Goal: Share content: Share content

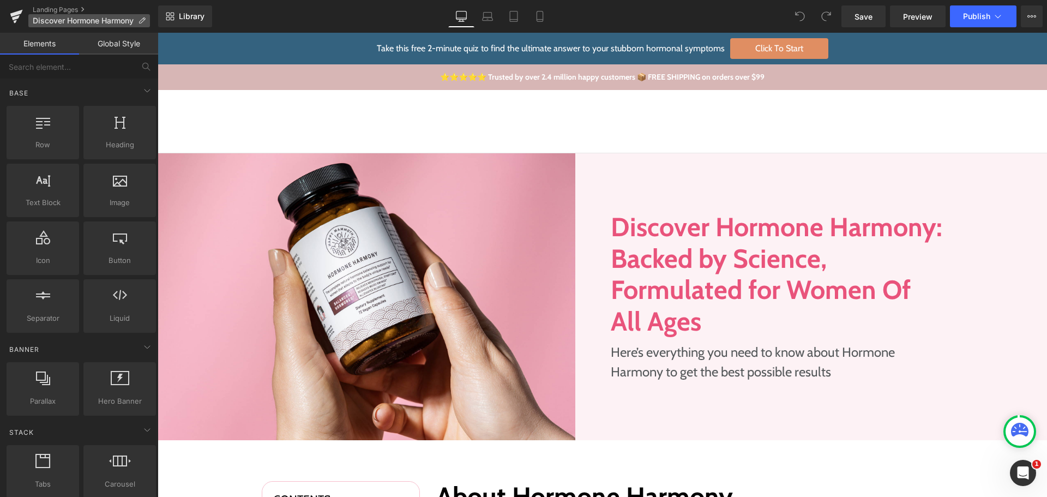
click at [146, 26] on p "Discover Hormone Harmony" at bounding box center [89, 20] width 122 height 13
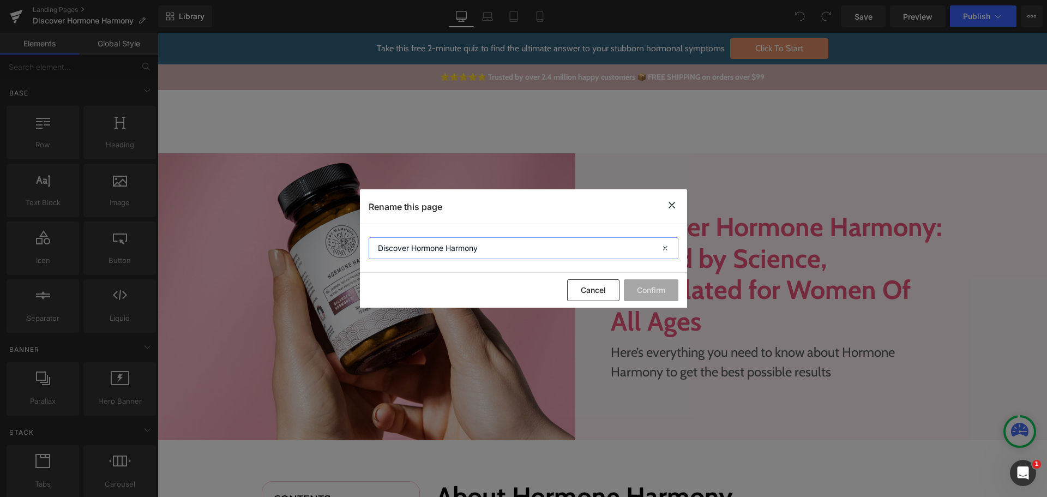
click at [466, 249] on input "Discover Hormone Harmony" at bounding box center [524, 248] width 310 height 22
click at [582, 291] on button "Cancel" at bounding box center [593, 290] width 52 height 22
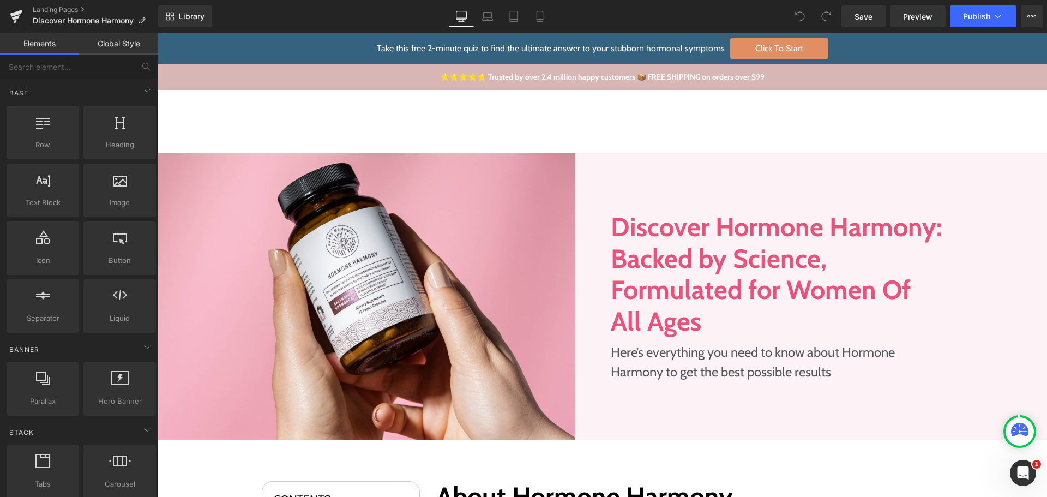
click at [351, 21] on div "Library Desktop Desktop Laptop Tablet Mobile Save Preview Publish Scheduled Vie…" at bounding box center [602, 16] width 889 height 22
click at [187, 15] on span "Library" at bounding box center [192, 16] width 26 height 10
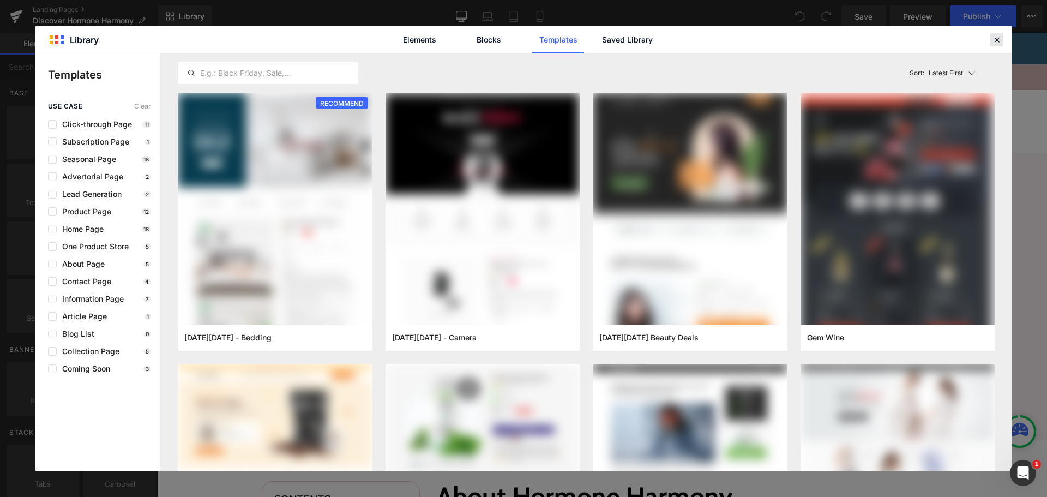
click at [995, 35] on icon at bounding box center [997, 40] width 10 height 10
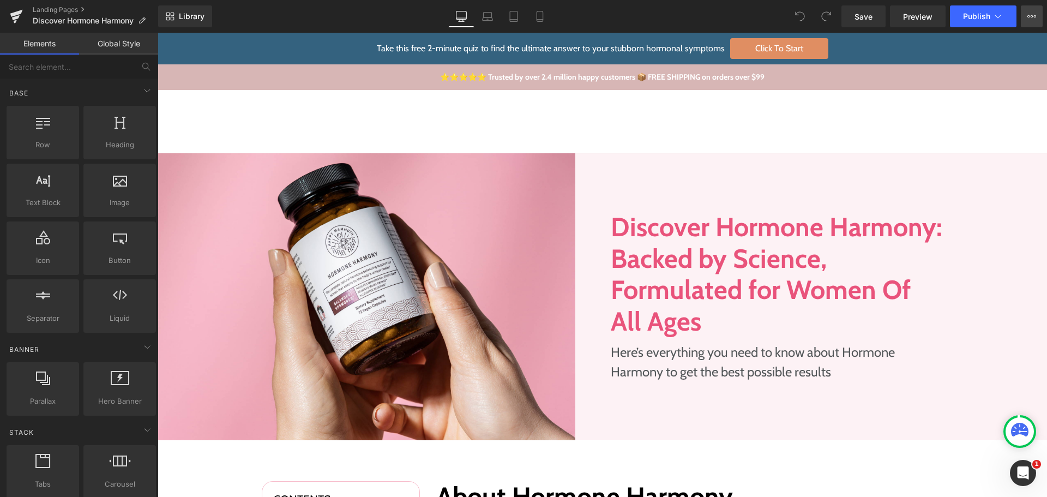
click at [1032, 20] on icon at bounding box center [1031, 16] width 9 height 9
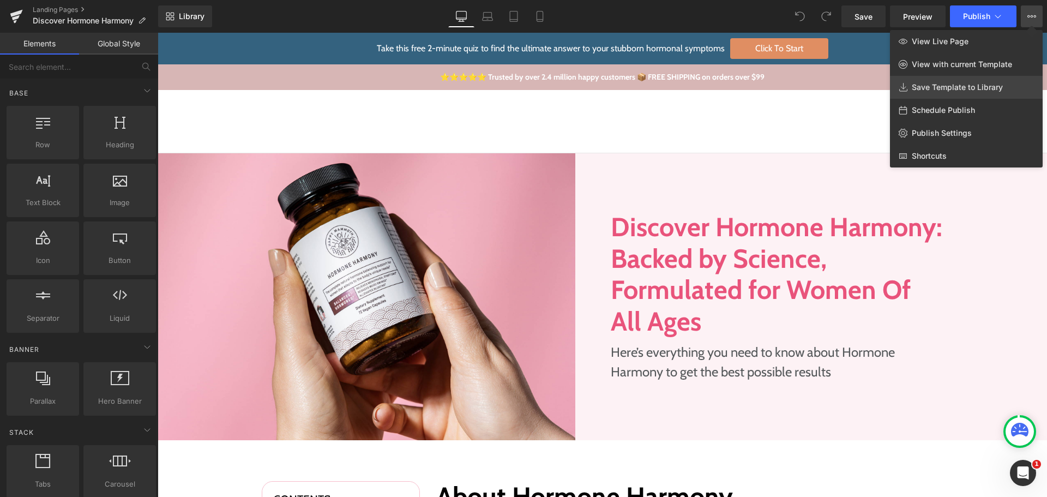
click at [933, 91] on span "Save Template to Library" at bounding box center [957, 87] width 91 height 10
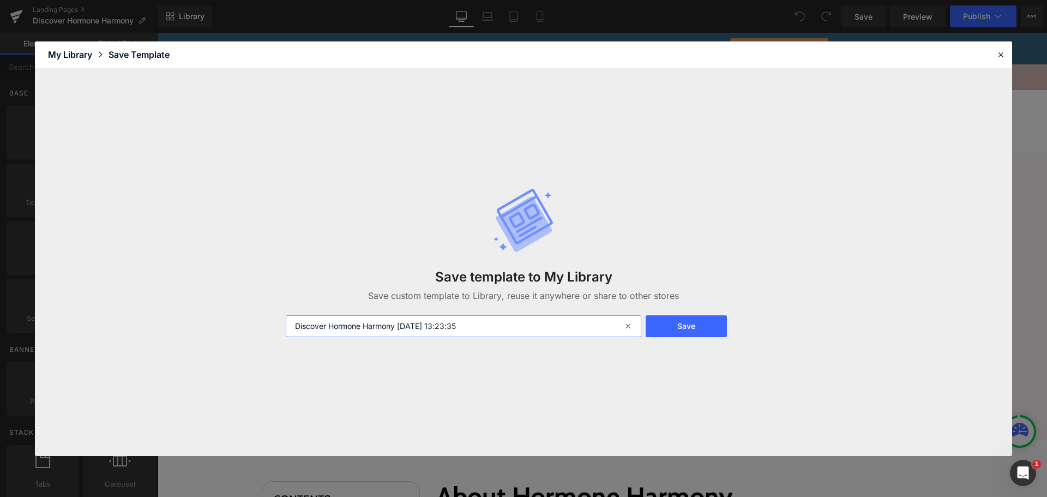
click at [429, 321] on input "Discover Hormone Harmony [DATE] 13:23:35" at bounding box center [464, 326] width 356 height 22
paste input "text"
type input "Discover Hormone Harmony - TRANSFER"
click at [695, 328] on button "Save" at bounding box center [686, 326] width 81 height 22
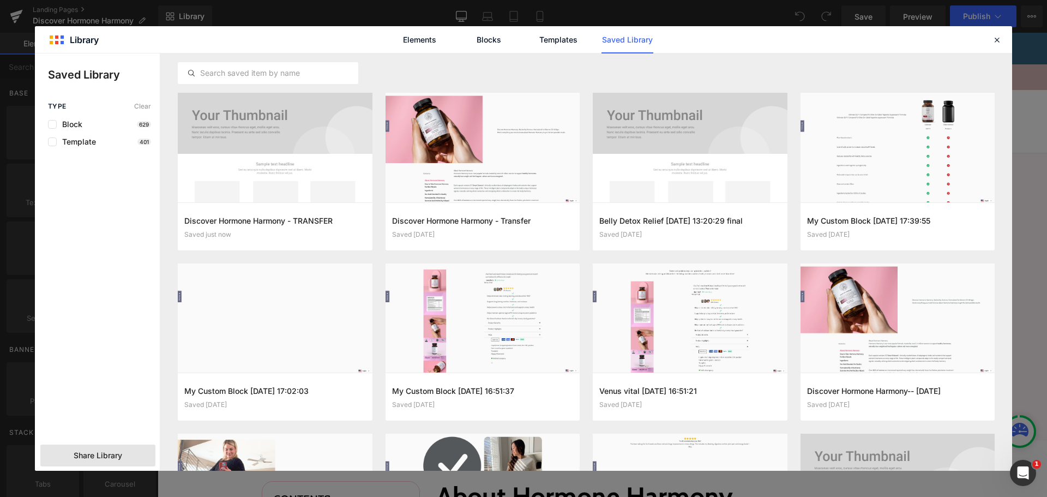
click at [104, 454] on span "Share Library" at bounding box center [98, 455] width 49 height 11
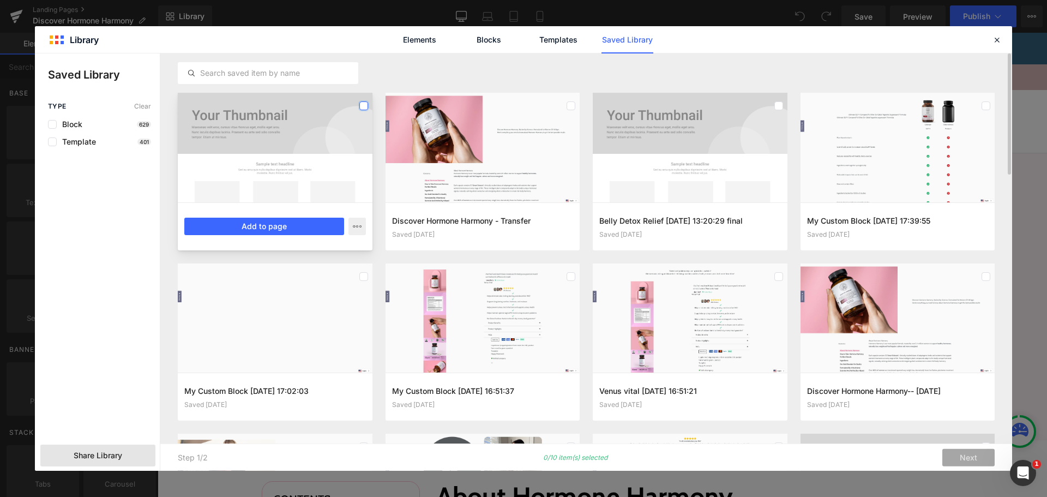
click at [363, 108] on label at bounding box center [363, 105] width 9 height 9
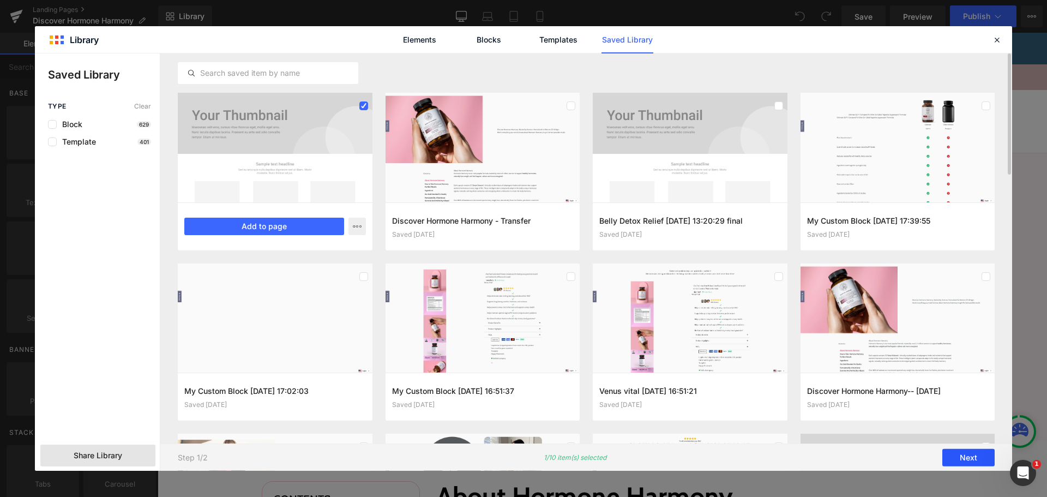
click at [961, 460] on button "Next" at bounding box center [968, 457] width 52 height 17
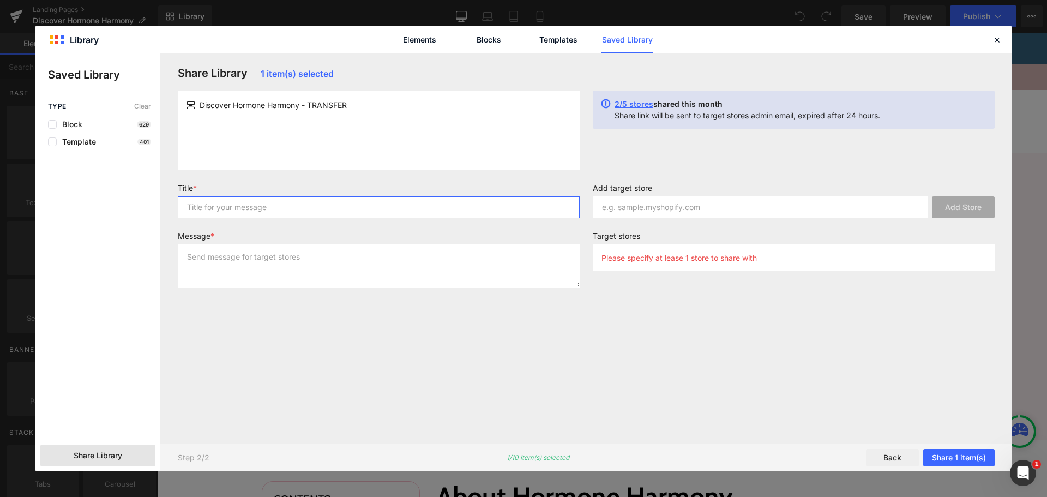
click at [300, 203] on input "text" at bounding box center [379, 207] width 402 height 22
paste input "Discover Hormone Harmony - TRANSFER"
type input "Discover Hormone Harmony - TRANSFER"
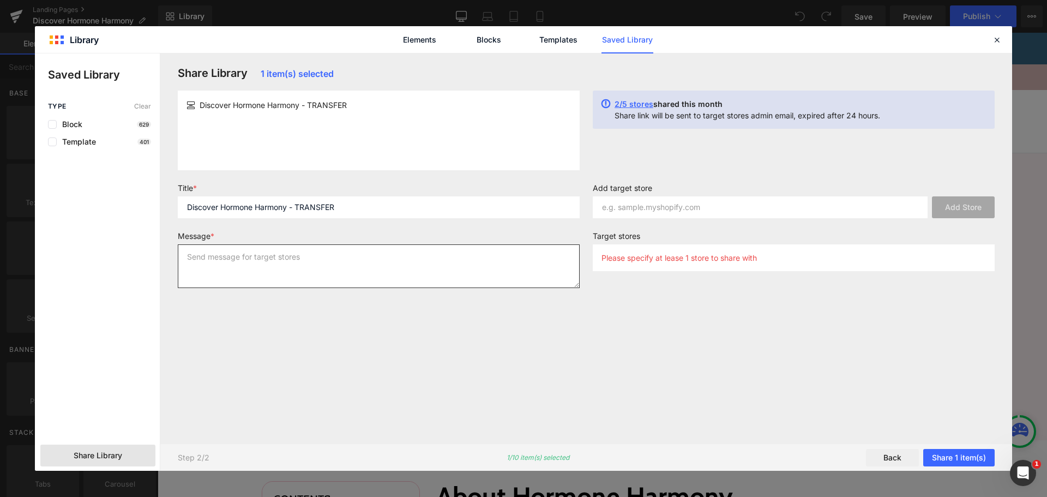
click at [256, 261] on textarea at bounding box center [379, 266] width 402 height 44
paste textarea "Discover Hormone Harmony - TRANSFER"
type textarea "Discover Hormone Harmony - TRANSFER"
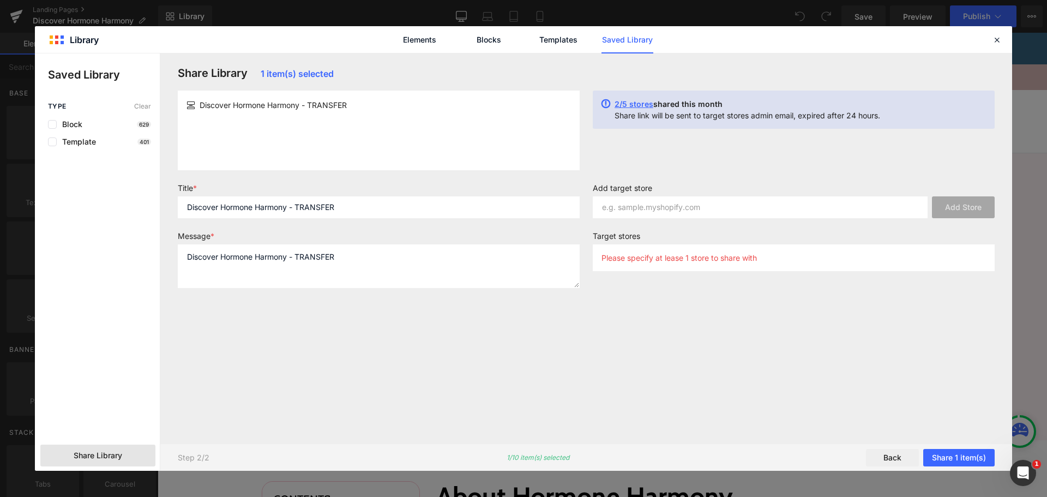
click at [260, 317] on div "Share Library 1 item(s) selected Discover Hormone Harmony - TRANSFER 2/5 stores…" at bounding box center [586, 249] width 830 height 364
click at [702, 205] on input "text" at bounding box center [760, 207] width 335 height 22
paste input "[URL][DOMAIN_NAME]"
click at [765, 213] on input "[URL][DOMAIN_NAME]" at bounding box center [760, 207] width 335 height 22
type input "[DOMAIN_NAME]"
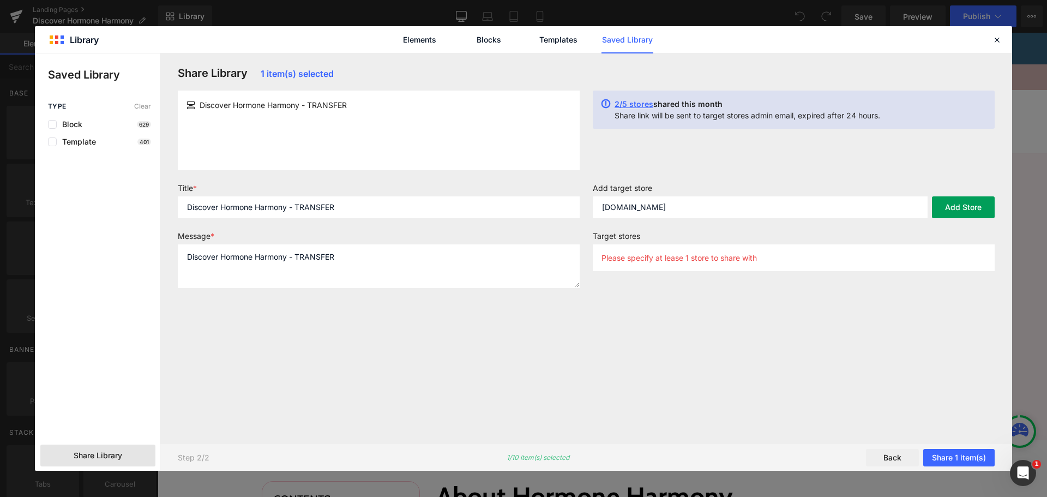
click at [955, 213] on button "Add Store" at bounding box center [963, 207] width 63 height 22
click at [756, 208] on input "[DOMAIN_NAME]" at bounding box center [760, 207] width 335 height 22
click at [948, 213] on button "Add Store" at bounding box center [963, 207] width 63 height 22
click at [810, 190] on label "Add target store" at bounding box center [794, 189] width 402 height 13
click at [772, 209] on input "[DOMAIN_NAME]" at bounding box center [760, 207] width 335 height 22
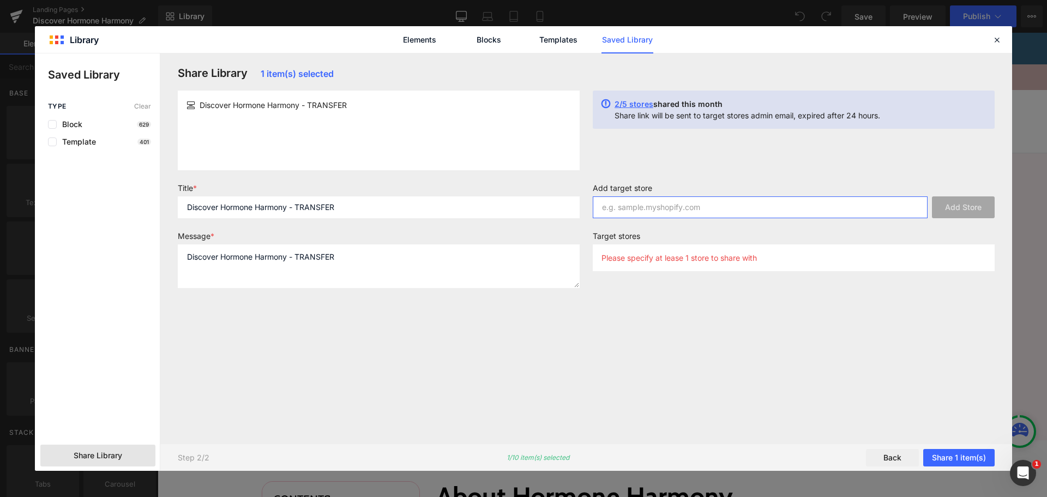
click at [682, 215] on input "text" at bounding box center [760, 207] width 335 height 22
paste input "[URL][DOMAIN_NAME]"
type input "[DOMAIN_NAME]"
click at [948, 210] on button "Add Store" at bounding box center [963, 207] width 63 height 22
click at [781, 208] on input "text" at bounding box center [760, 207] width 335 height 22
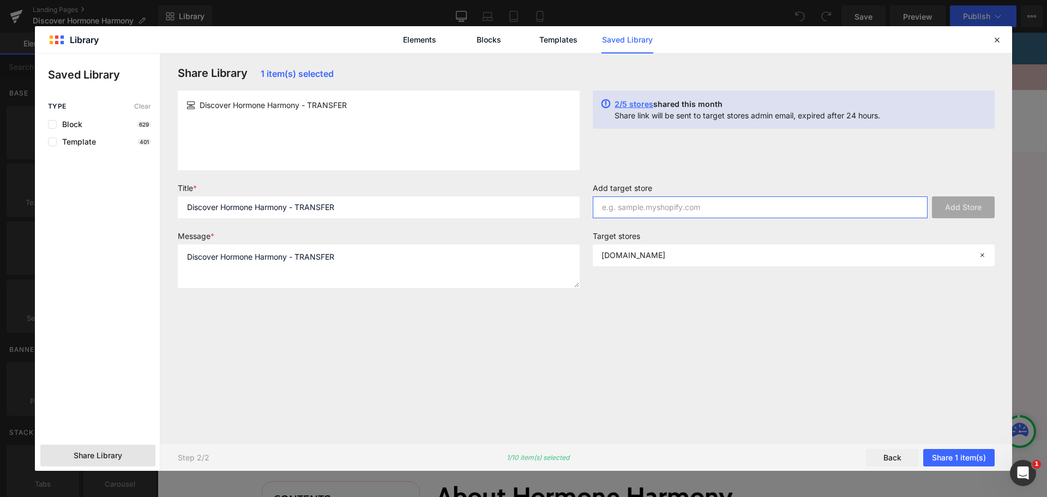
paste input "[DOMAIN_NAME]"
click at [675, 208] on input "[DOMAIN_NAME]" at bounding box center [760, 207] width 335 height 22
type input "[DOMAIN_NAME]"
click at [795, 176] on div "Share Library 1 item(s) selected Discover Hormone Harmony - TRANSFER 2/5 stores…" at bounding box center [586, 249] width 830 height 364
click at [964, 201] on button "Add Store" at bounding box center [963, 207] width 63 height 22
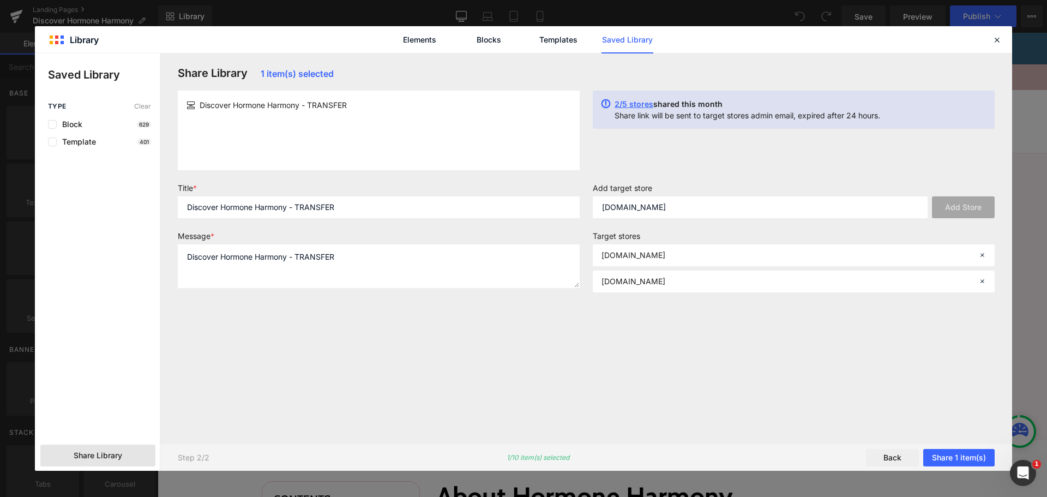
click at [864, 184] on label "Add target store" at bounding box center [794, 189] width 402 height 13
click at [795, 346] on div "Share Library 1 item(s) selected Discover Hormone Harmony - TRANSFER 2/5 stores…" at bounding box center [586, 249] width 830 height 364
click at [941, 455] on button "Share 1 item(s)" at bounding box center [958, 457] width 71 height 17
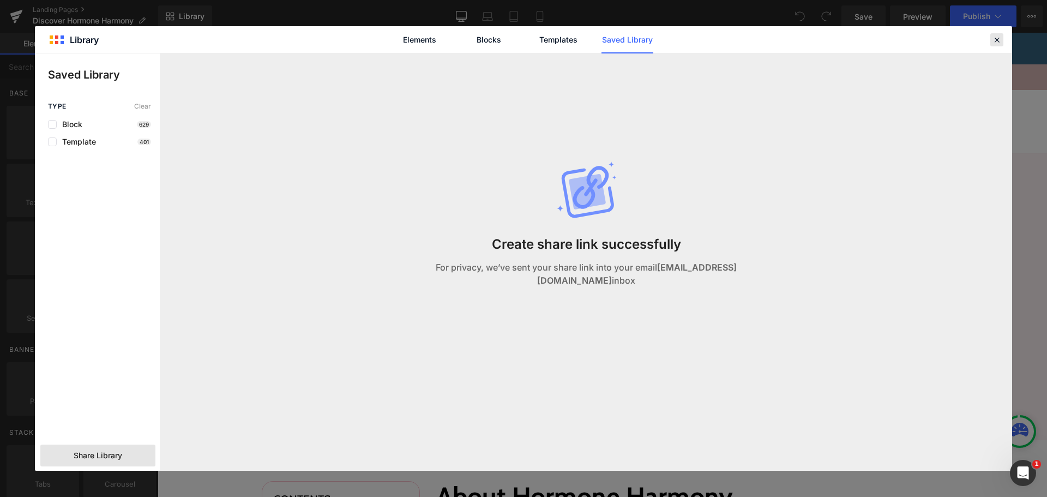
click at [994, 40] on icon at bounding box center [997, 40] width 10 height 10
